Goal: Task Accomplishment & Management: Manage account settings

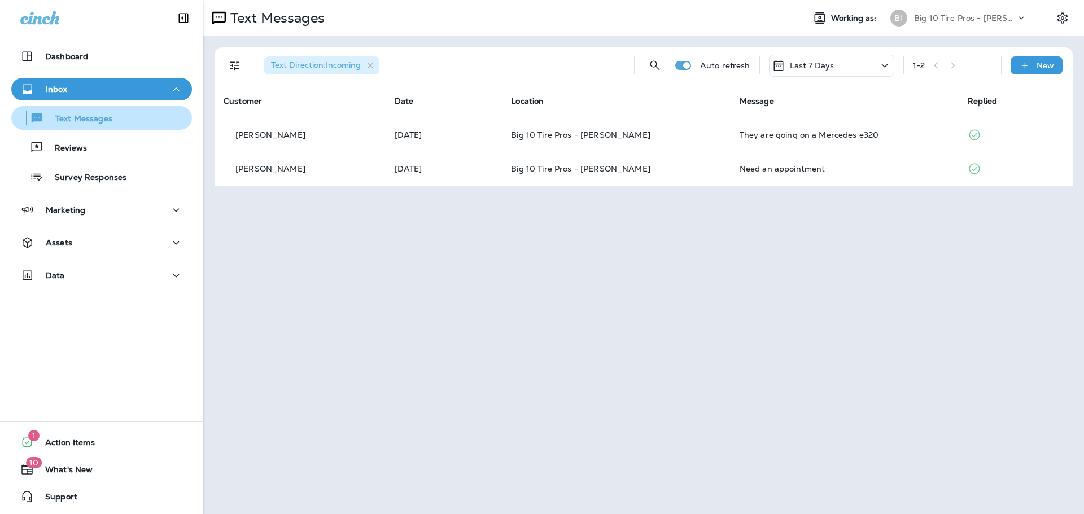
click at [96, 118] on p "Text Messages" at bounding box center [78, 119] width 68 height 11
click at [115, 123] on div "Text Messages" at bounding box center [102, 118] width 172 height 17
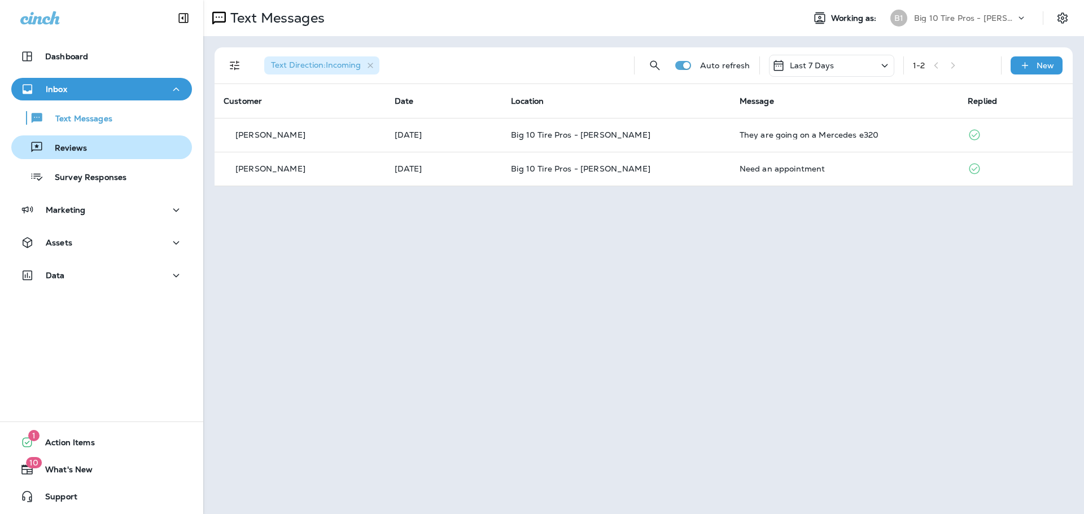
click at [95, 152] on div "Reviews" at bounding box center [102, 147] width 172 height 17
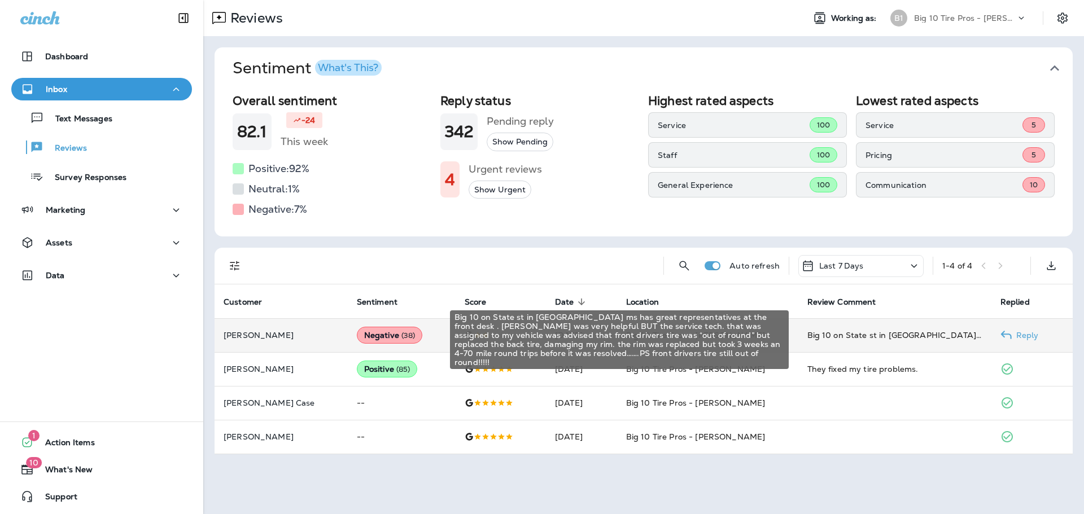
click at [873, 333] on div "Big 10 on State st in [GEOGRAPHIC_DATA] ms has great representatives at the fro…" at bounding box center [894, 335] width 175 height 11
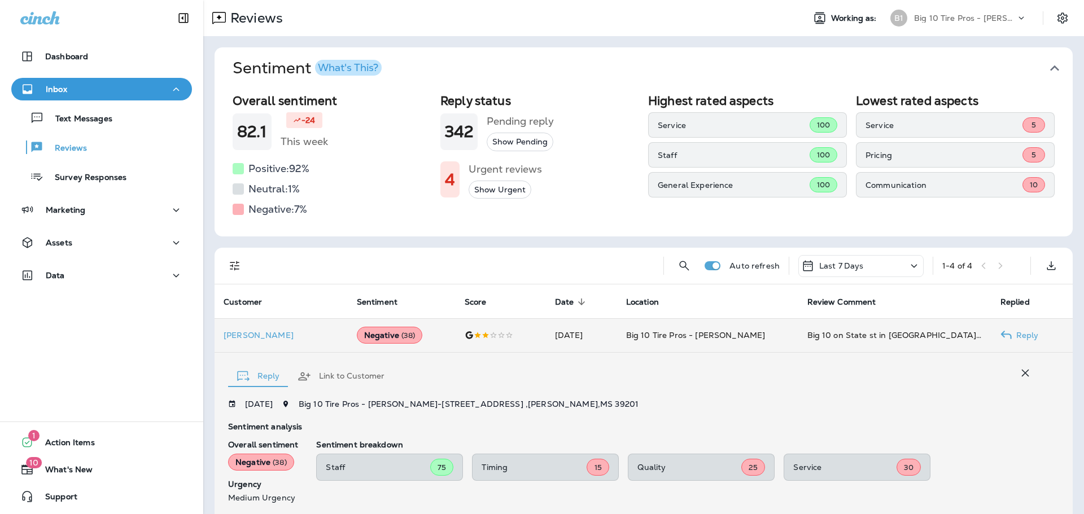
scroll to position [182, 0]
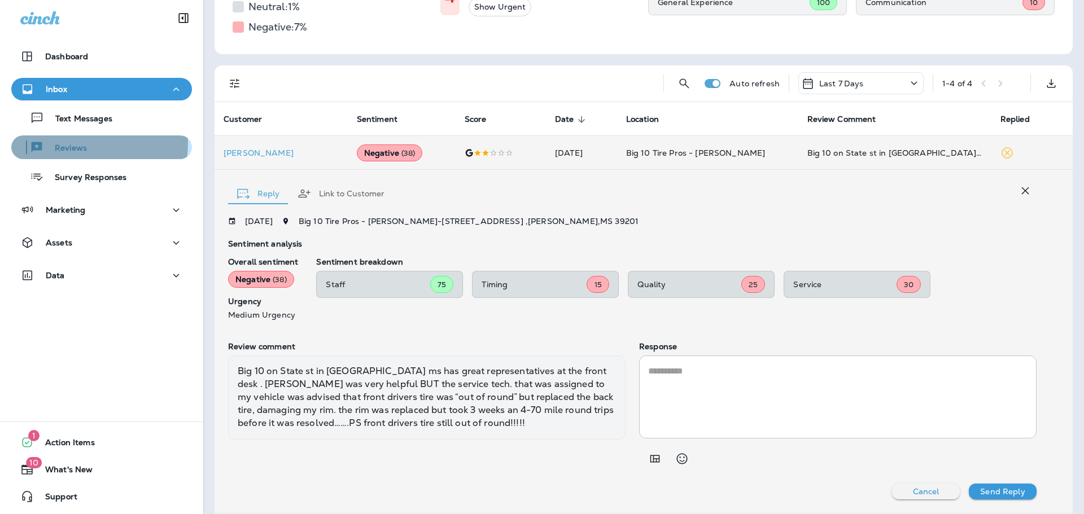
click at [61, 143] on p "Reviews" at bounding box center [64, 148] width 43 height 11
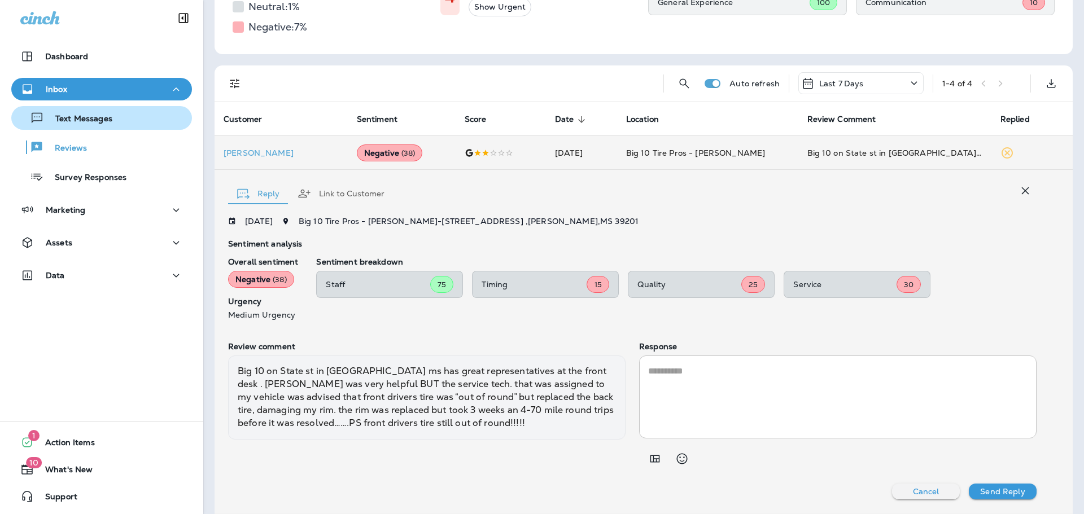
click at [91, 123] on p "Text Messages" at bounding box center [78, 119] width 68 height 11
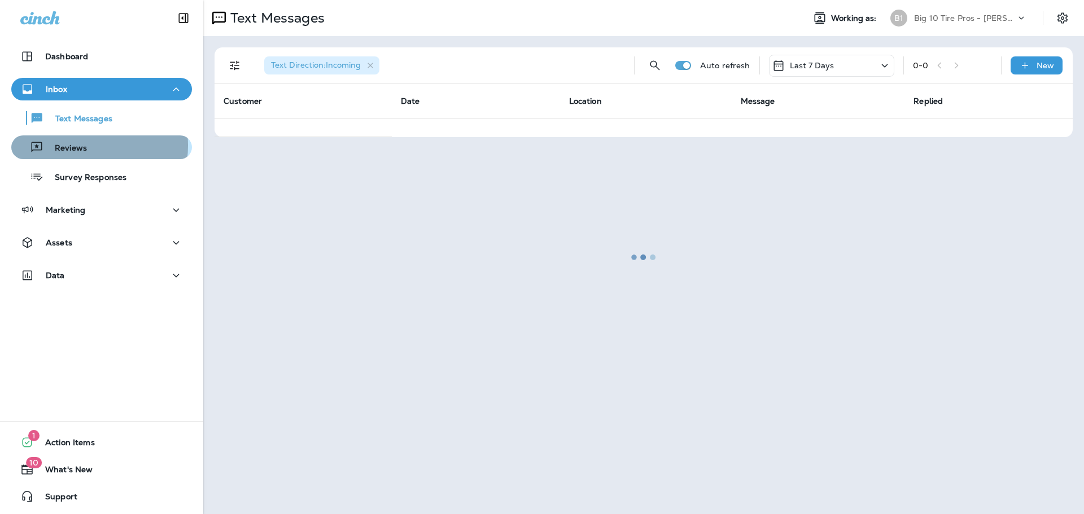
click at [76, 146] on p "Reviews" at bounding box center [64, 148] width 43 height 11
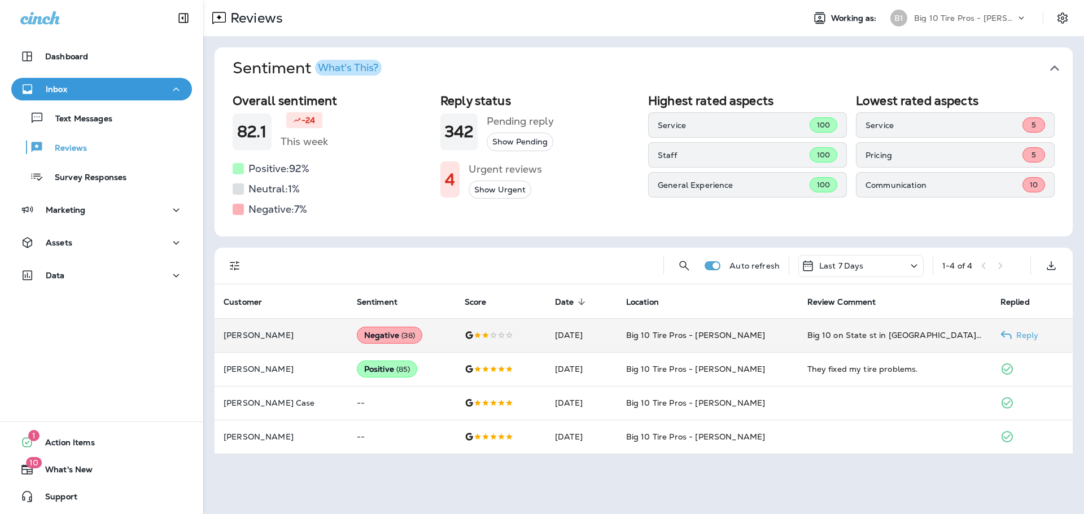
click at [244, 329] on td "[PERSON_NAME]" at bounding box center [281, 335] width 133 height 34
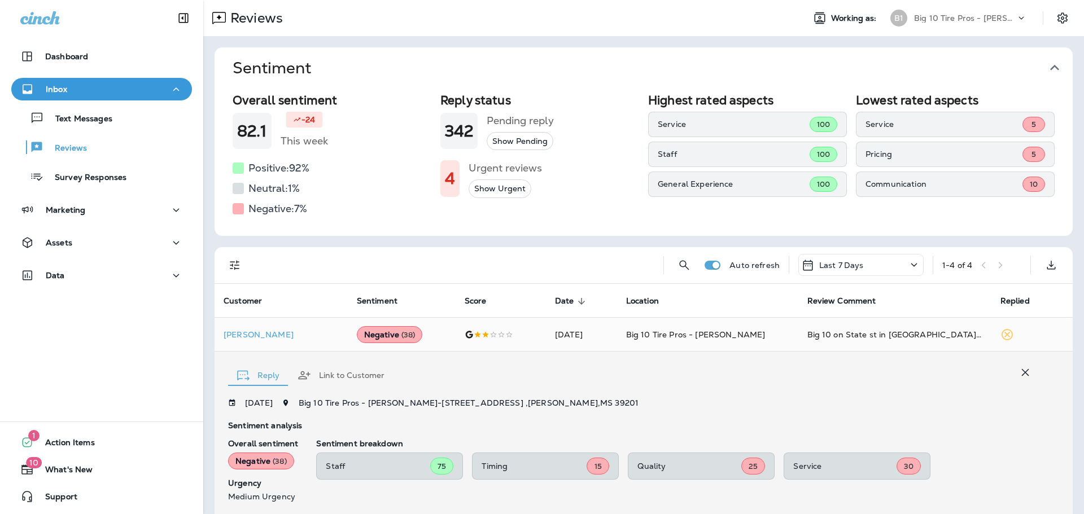
scroll to position [182, 0]
